Goal: Check status: Check status

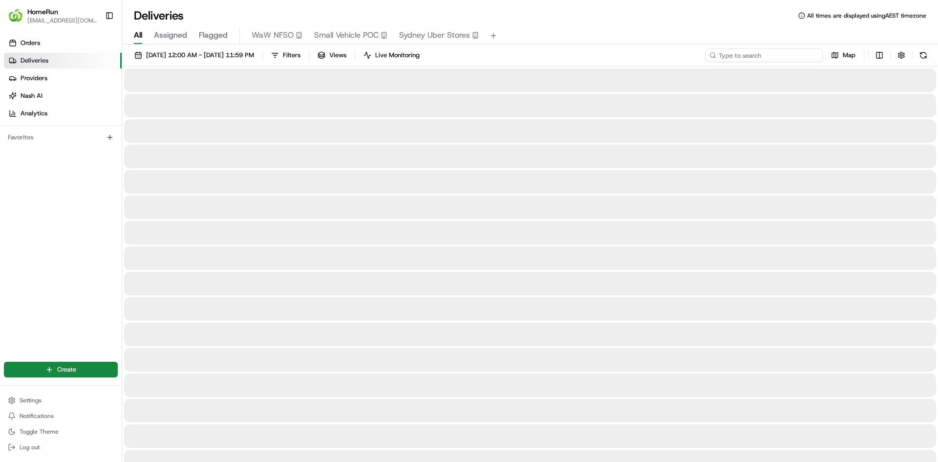
click at [789, 54] on input at bounding box center [763, 55] width 117 height 14
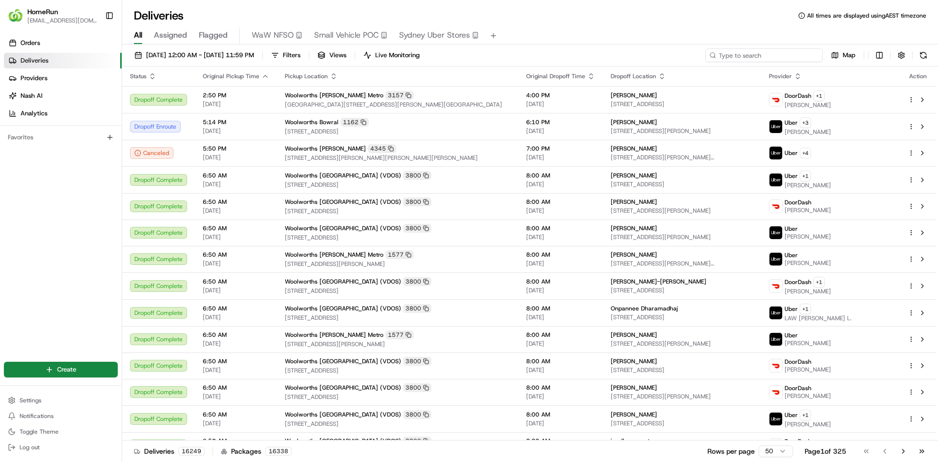
paste input "266359146"
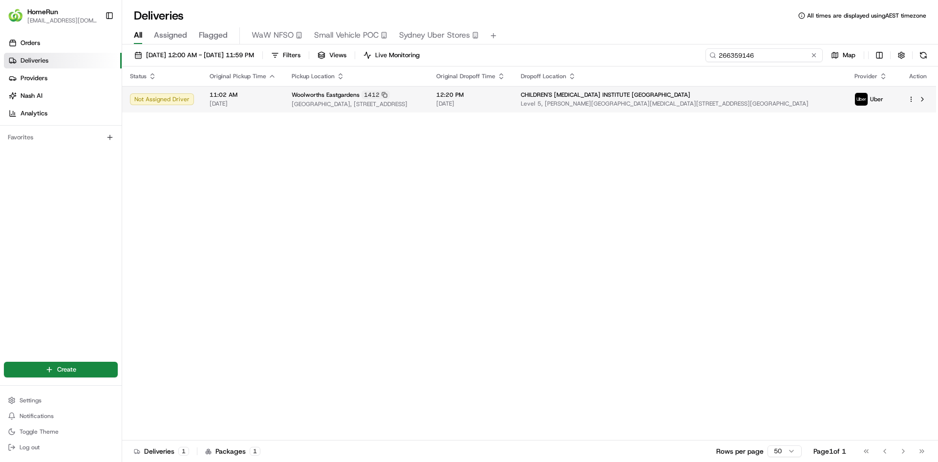
type input "266359146"
click at [278, 101] on td "11:02 AM [DATE]" at bounding box center [243, 99] width 82 height 26
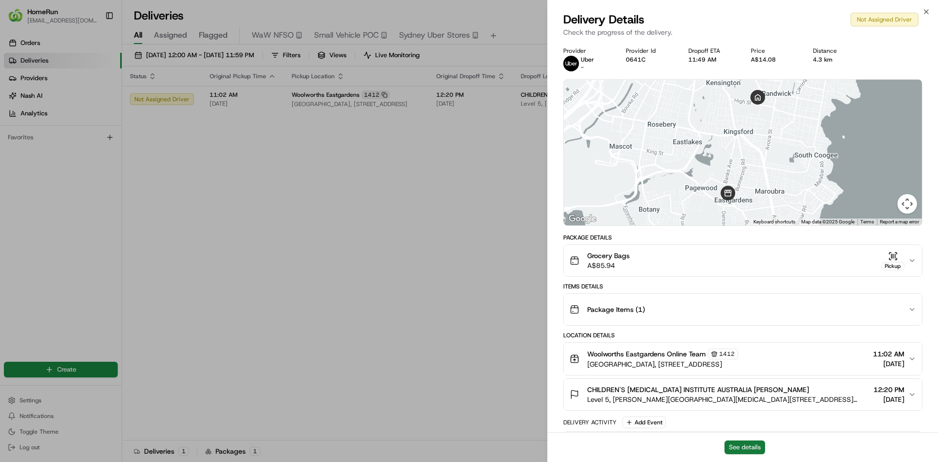
click at [752, 447] on button "See details" at bounding box center [744, 447] width 41 height 14
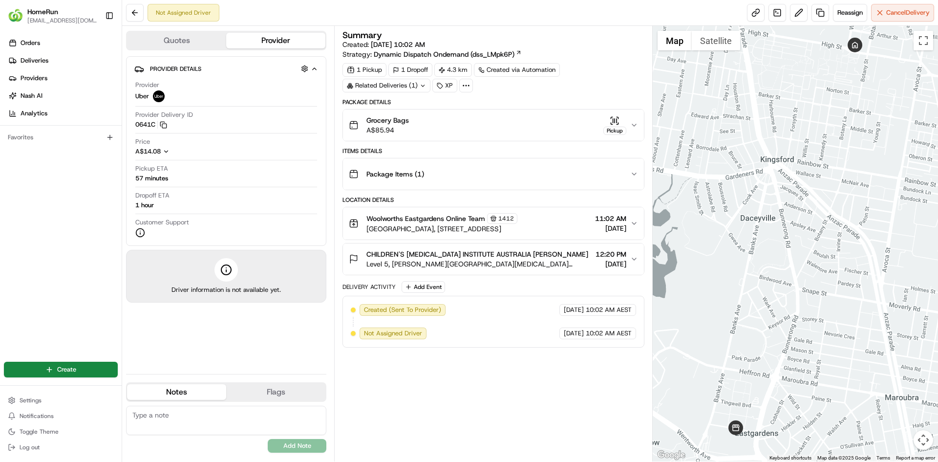
click at [628, 257] on div "CHILDREN'S CANCER INSTITUTE AUSTRALIA Melanie Duncan Level 5, Lowy Cancer Resea…" at bounding box center [489, 259] width 281 height 20
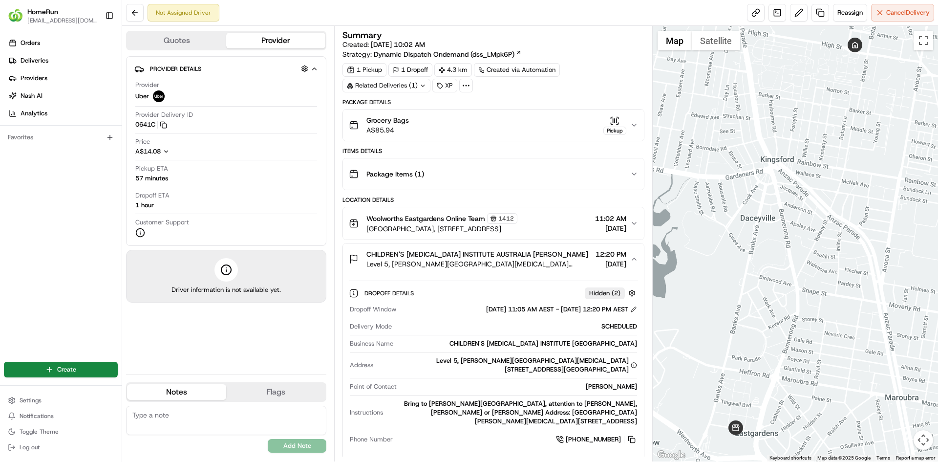
click at [628, 257] on div "CHILDREN'S CANCER INSTITUTE AUSTRALIA Melanie Duncan Level 5, Lowy Cancer Resea…" at bounding box center [489, 259] width 281 height 20
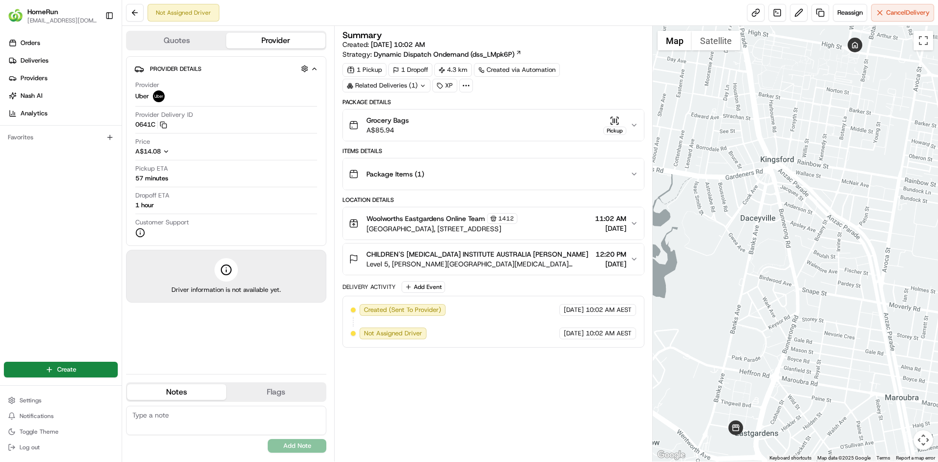
click at [629, 219] on div "Woolworths Eastgardens Online Team 1412 Eastgardens Shopping Centre, 152 Bunner…" at bounding box center [489, 223] width 281 height 21
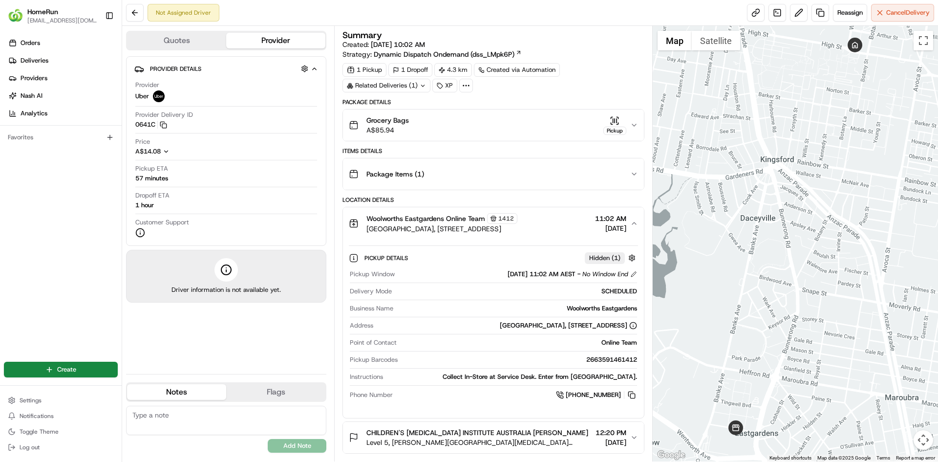
click at [629, 219] on div "Woolworths Eastgardens Online Team 1412 Eastgardens Shopping Centre, 152 Bunner…" at bounding box center [489, 223] width 281 height 21
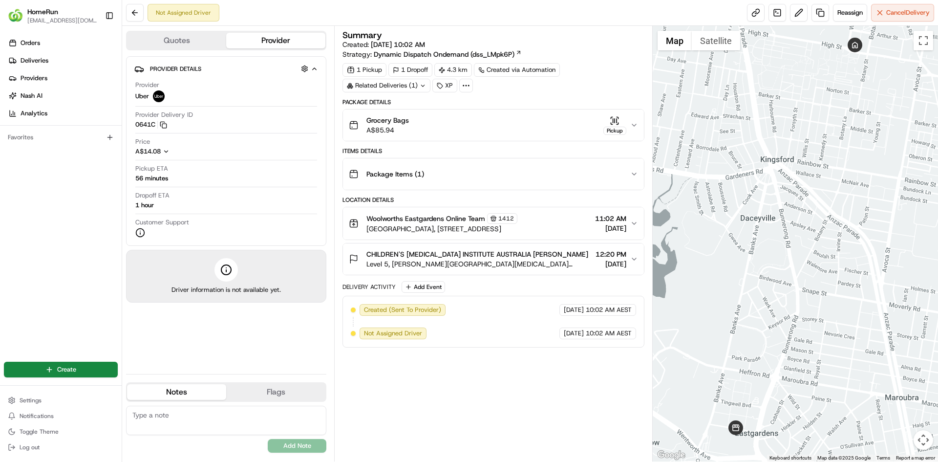
click at [623, 259] on span "[DATE]" at bounding box center [611, 264] width 31 height 10
